Goal: Task Accomplishment & Management: Manage account settings

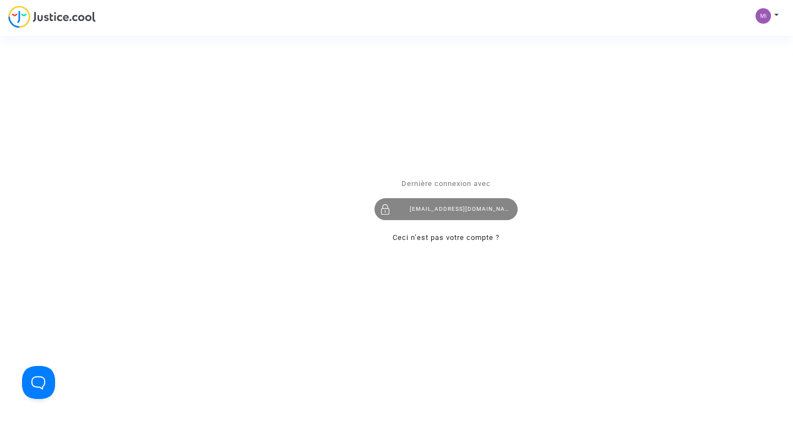
click at [432, 202] on div "milena.gacic@drapo.com" at bounding box center [446, 209] width 143 height 22
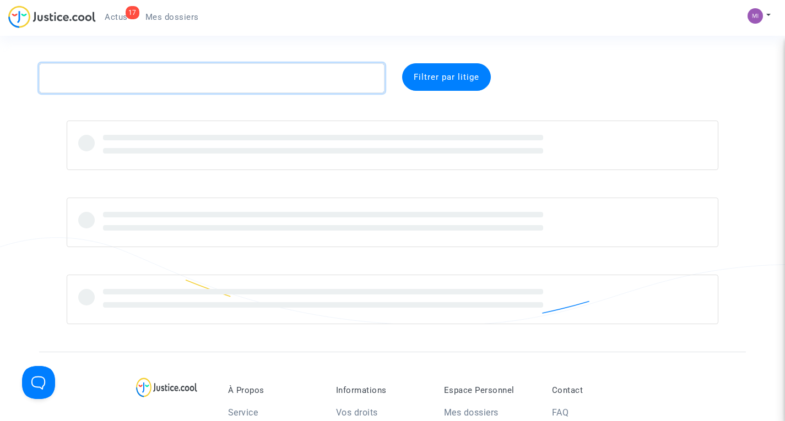
click at [237, 73] on textarea at bounding box center [211, 78] width 345 height 30
paste textarea "CFR-230201-NHWG"
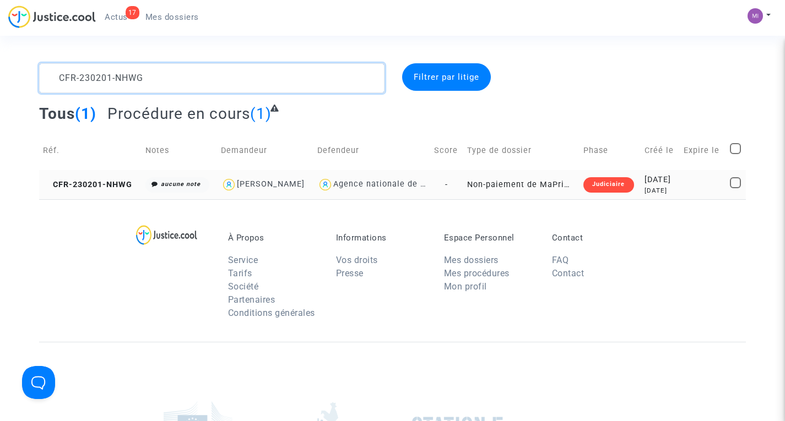
type textarea "CFR-230201-NHWG"
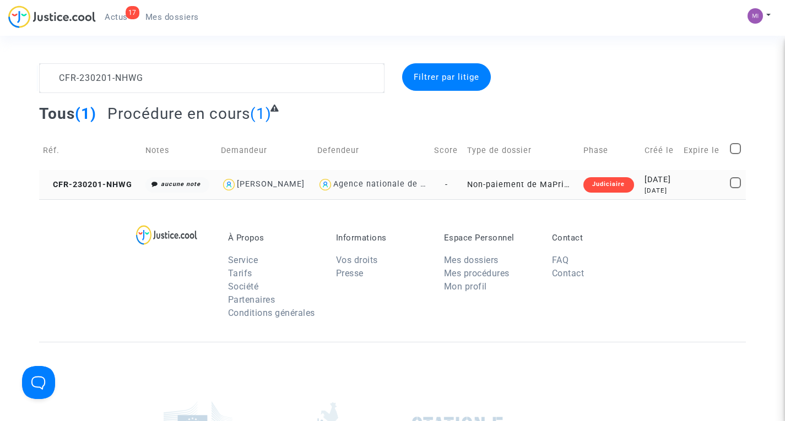
click at [485, 183] on td "Non-paiement de MaPrimeRenov' par l'ANAH (mandataire DRAPO)" at bounding box center [521, 184] width 116 height 29
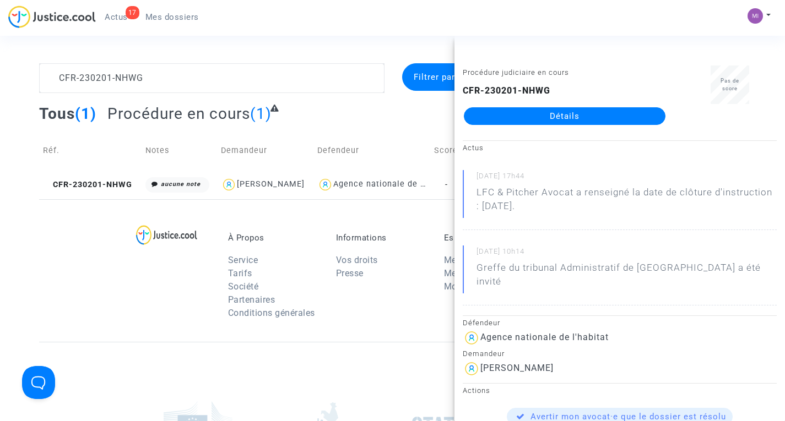
click at [590, 114] on link "Détails" at bounding box center [565, 116] width 202 height 18
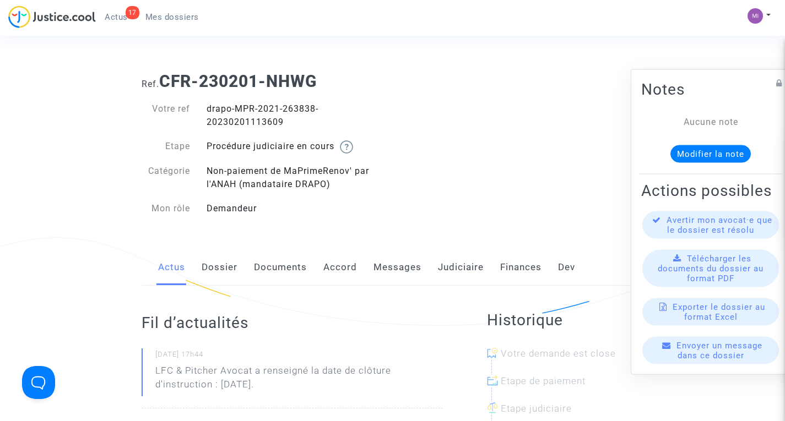
click at [308, 272] on div "Actus Dossier Documents Accord Messages Judiciaire Finances Dev" at bounding box center [393, 268] width 502 height 37
click at [289, 266] on link "Documents" at bounding box center [280, 268] width 53 height 36
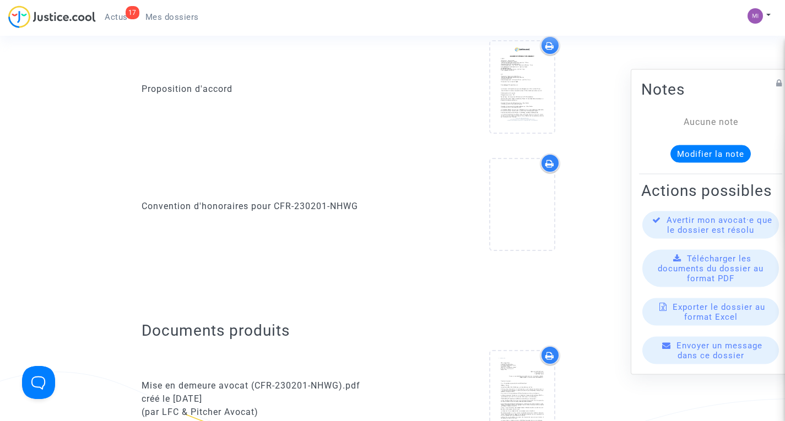
scroll to position [331, 0]
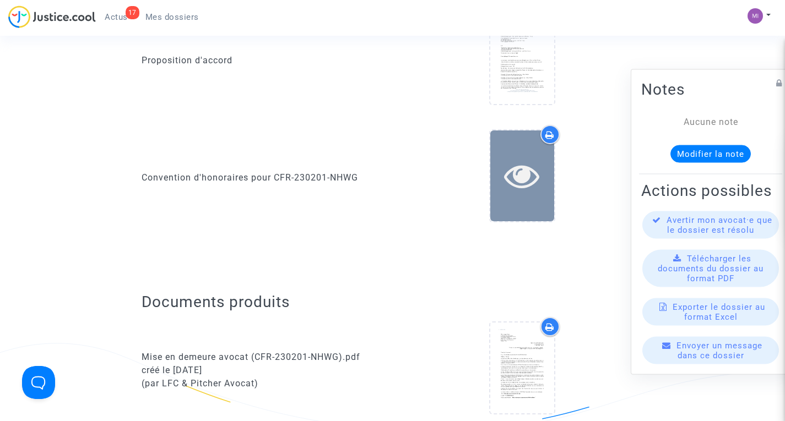
click at [524, 167] on icon at bounding box center [522, 175] width 36 height 35
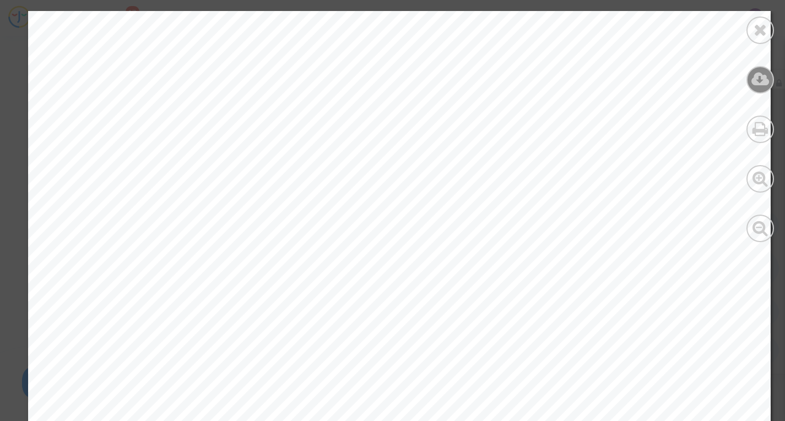
click at [758, 79] on icon at bounding box center [760, 79] width 18 height 17
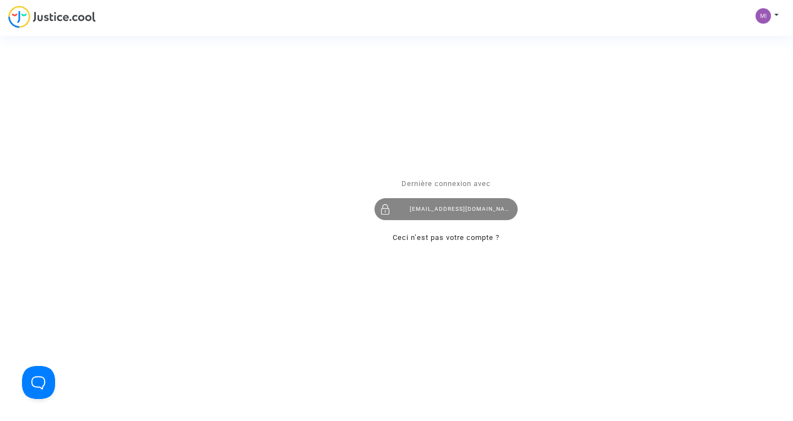
click at [394, 218] on div at bounding box center [386, 209] width 22 height 22
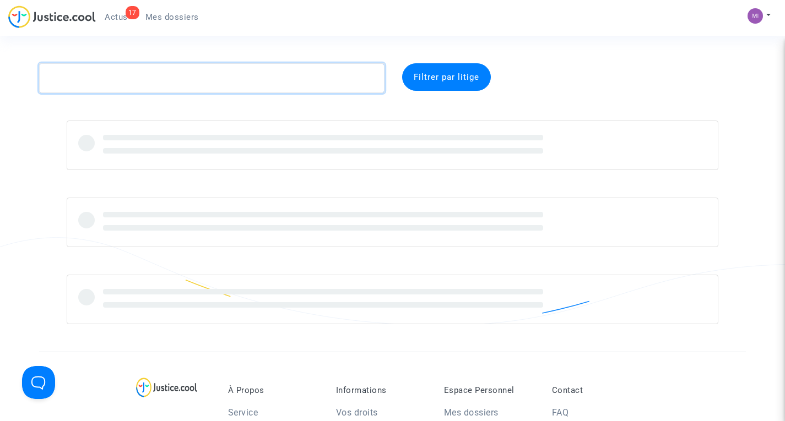
click at [267, 64] on textarea at bounding box center [211, 78] width 345 height 30
paste textarea "CFR-230221-4M8N"
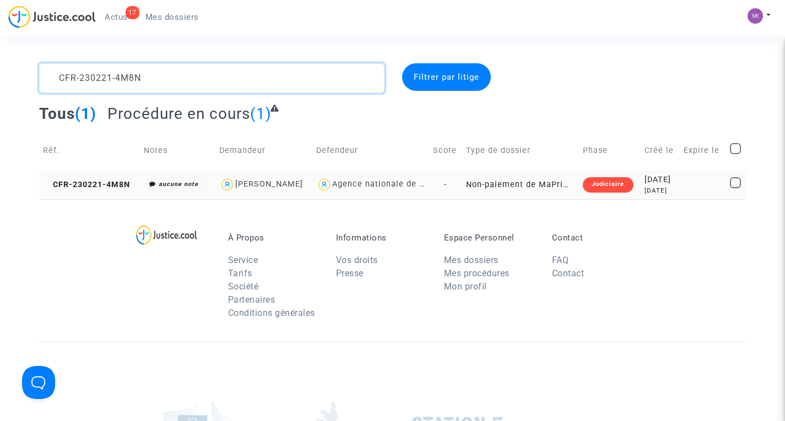
type textarea "CFR-230221-4M8N"
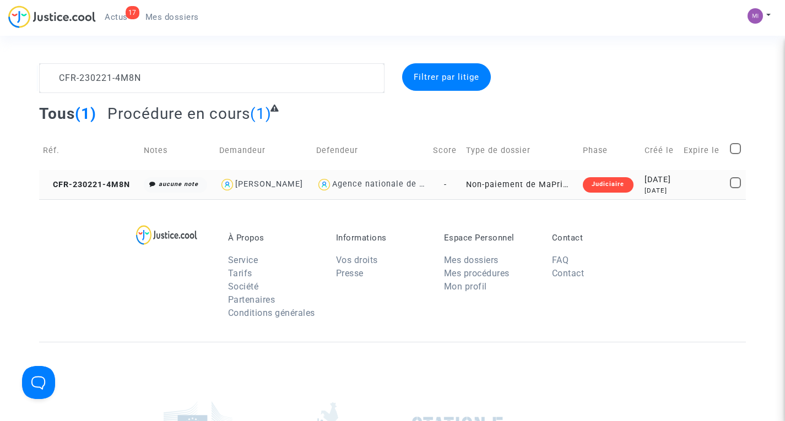
click at [547, 187] on td "Non-paiement de MaPrimeRenov' par l'ANAH (mandataire DRAPO)" at bounding box center [520, 184] width 117 height 29
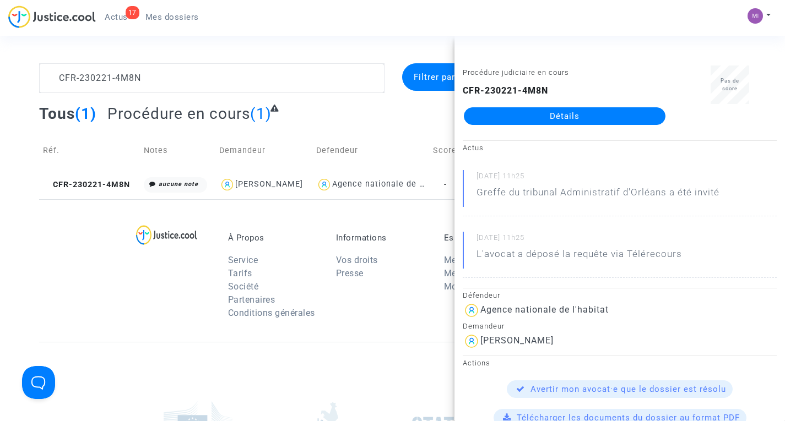
click at [589, 117] on link "Détails" at bounding box center [565, 116] width 202 height 18
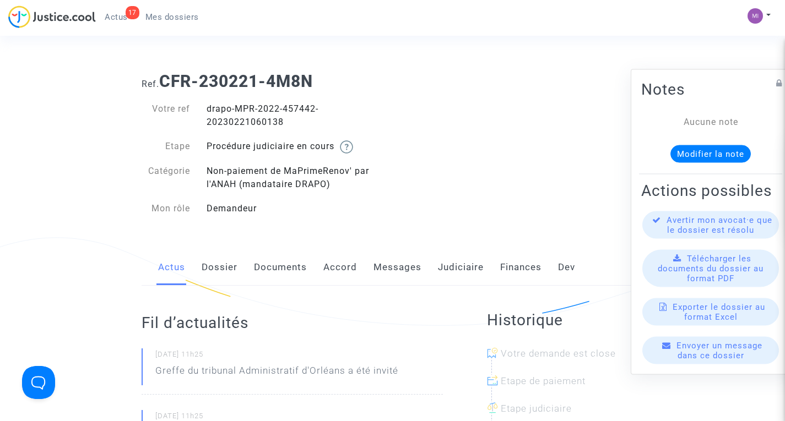
click at [288, 268] on link "Documents" at bounding box center [280, 268] width 53 height 36
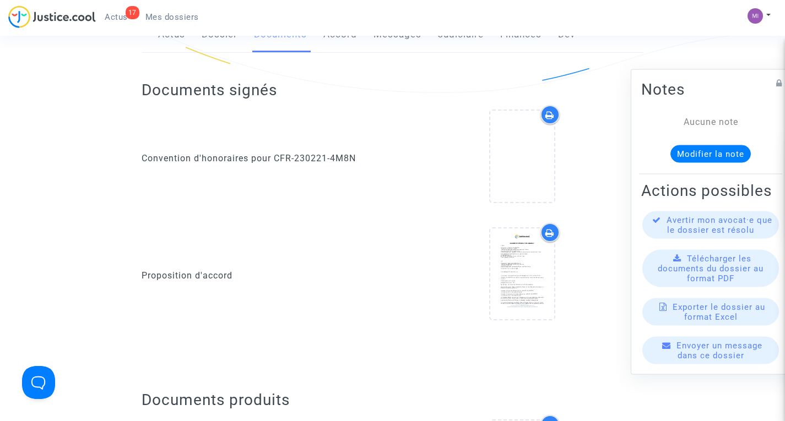
scroll to position [253, 0]
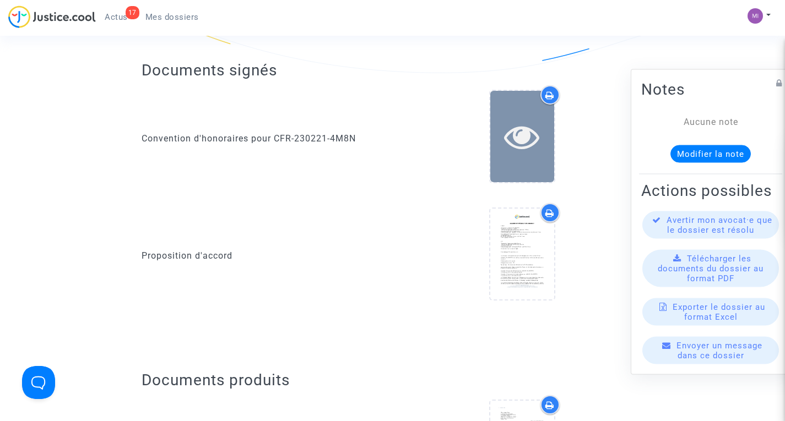
click at [523, 148] on icon at bounding box center [522, 136] width 36 height 35
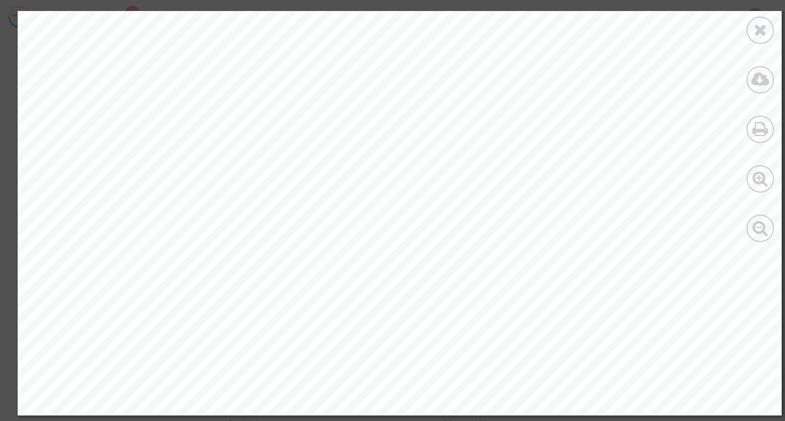
scroll to position [2865, 0]
click at [756, 34] on icon at bounding box center [760, 29] width 14 height 17
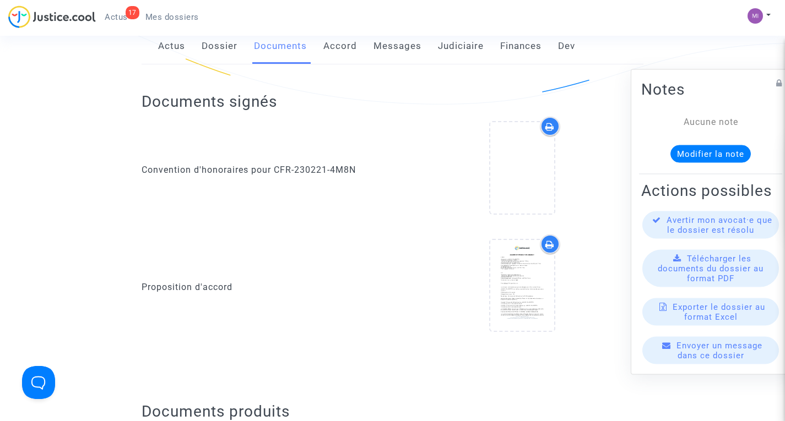
scroll to position [221, 0]
